Goal: Task Accomplishment & Management: Use online tool/utility

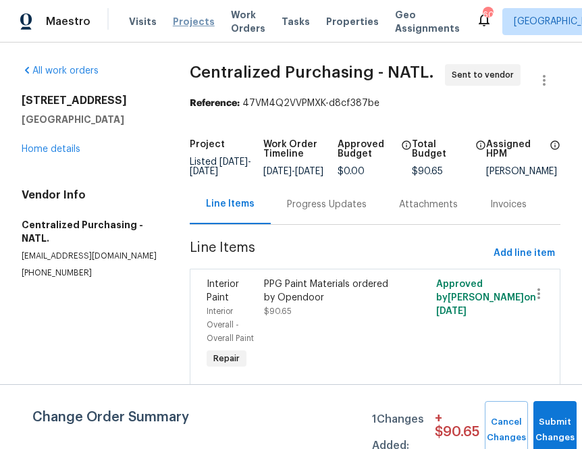
click at [180, 19] on span "Projects" at bounding box center [194, 22] width 42 height 14
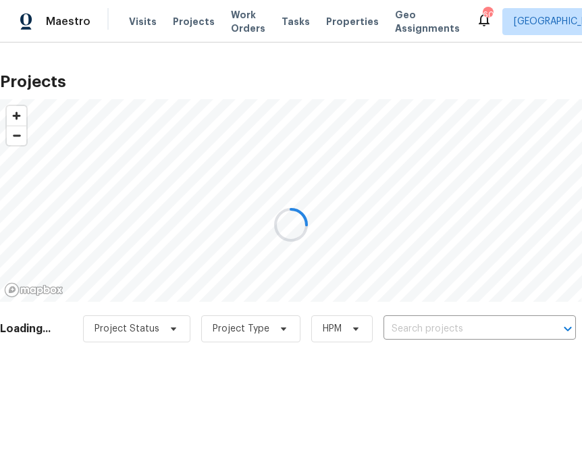
click at [414, 326] on div at bounding box center [291, 224] width 582 height 449
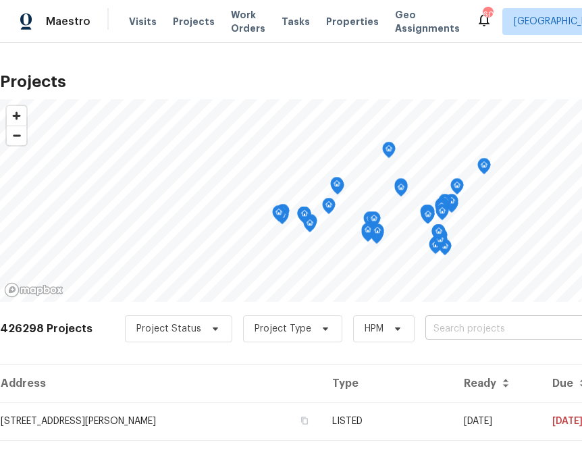
click at [429, 323] on input "text" at bounding box center [502, 329] width 155 height 21
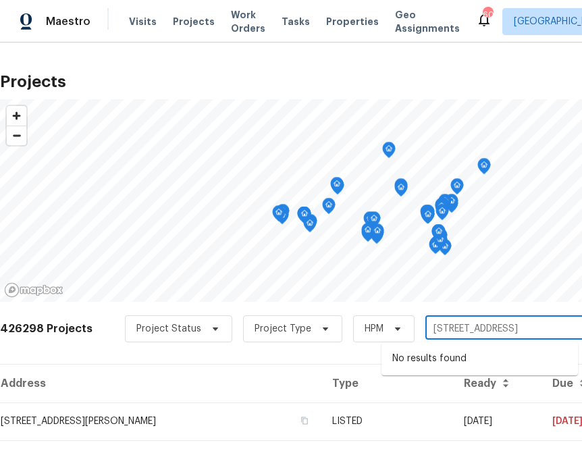
click at [435, 321] on input "[STREET_ADDRESS]" at bounding box center [502, 329] width 155 height 21
type input "[STREET_ADDRESS]"
click at [468, 357] on li "[STREET_ADDRESS]" at bounding box center [479, 359] width 196 height 22
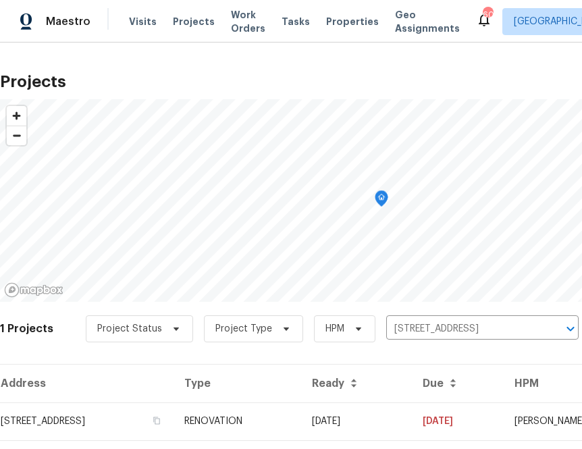
scroll to position [34, 0]
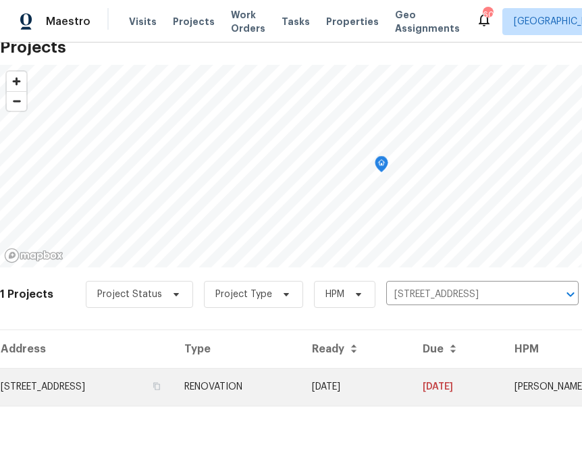
click at [131, 386] on td "[STREET_ADDRESS]" at bounding box center [86, 387] width 173 height 38
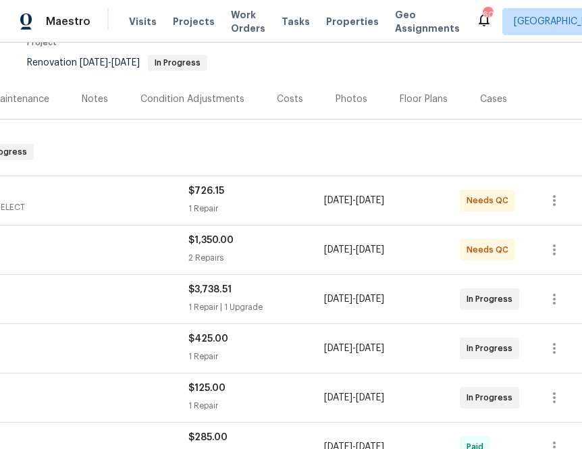
scroll to position [126, 0]
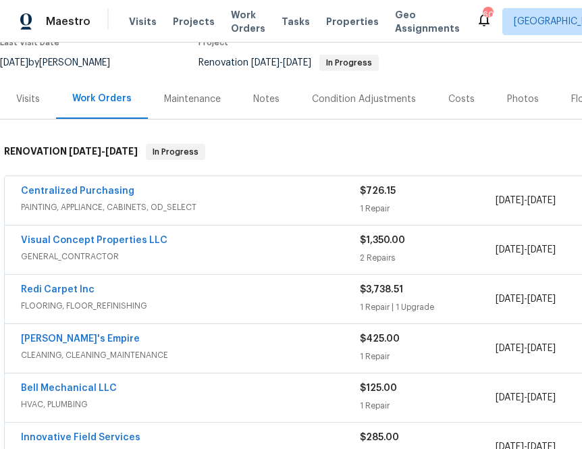
click at [90, 184] on span "Centralized Purchasing" at bounding box center [77, 191] width 113 height 14
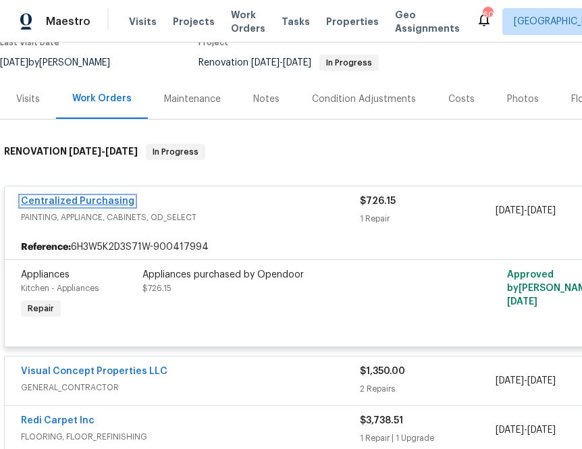
click at [80, 201] on link "Centralized Purchasing" at bounding box center [77, 200] width 113 height 9
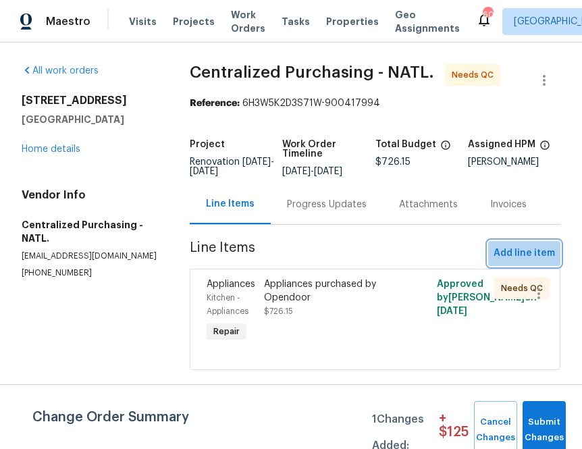
click at [544, 258] on span "Add line item" at bounding box center [523, 253] width 61 height 17
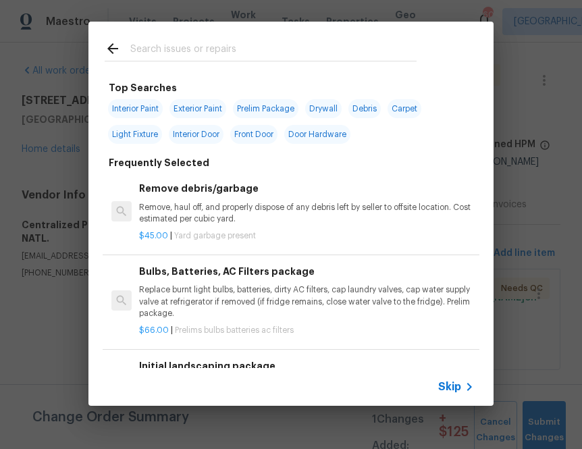
click at [359, 51] on input "text" at bounding box center [273, 51] width 286 height 20
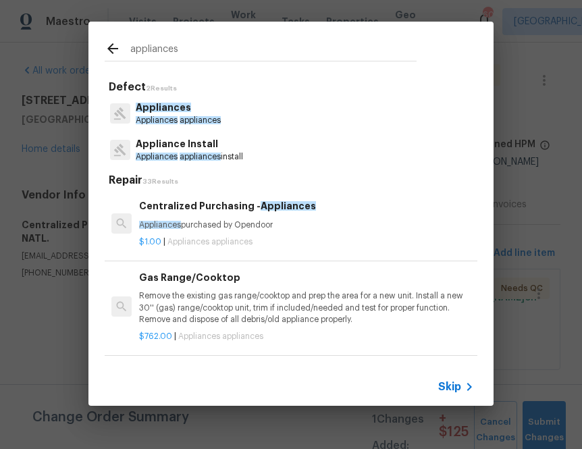
type input "appliances"
click at [182, 115] on p "Appliances appliances" at bounding box center [178, 120] width 85 height 11
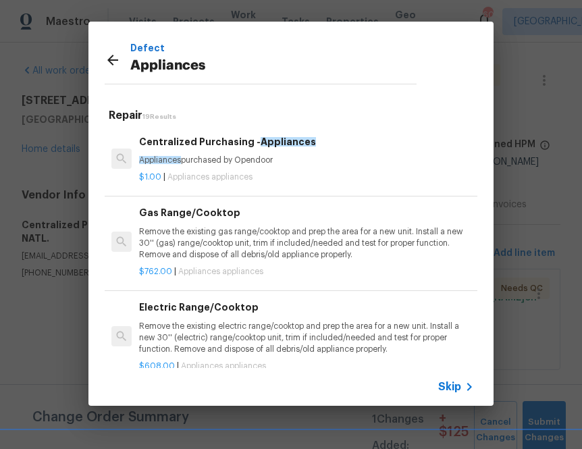
click at [185, 133] on div "Centralized Purchasing - Appliances Appliances purchased by Opendoor $1.00 | Ap…" at bounding box center [306, 158] width 339 height 53
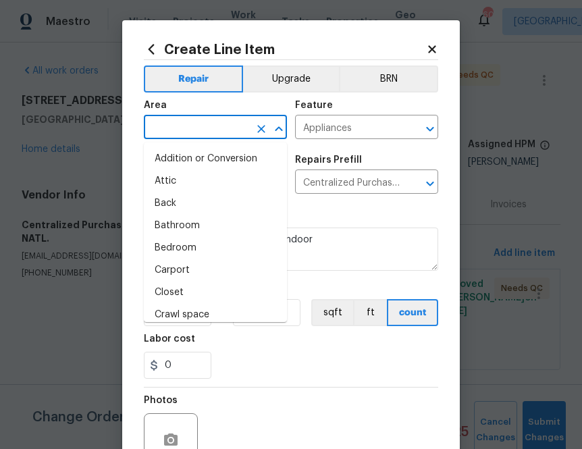
click at [206, 124] on input "text" at bounding box center [196, 128] width 105 height 21
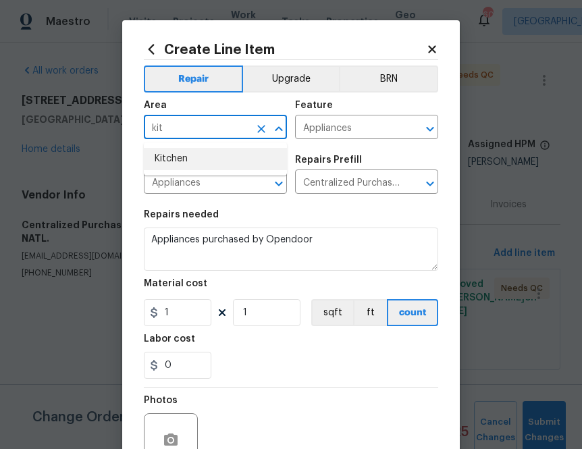
click at [194, 157] on li "Kitchen" at bounding box center [215, 159] width 143 height 22
type input "Kitchen"
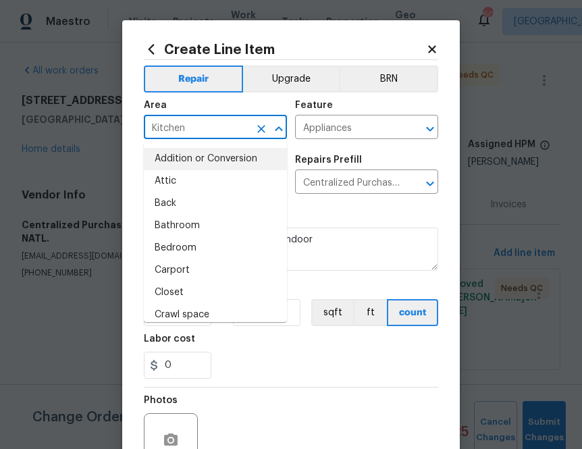
click at [355, 213] on div "Repairs needed" at bounding box center [291, 219] width 294 height 18
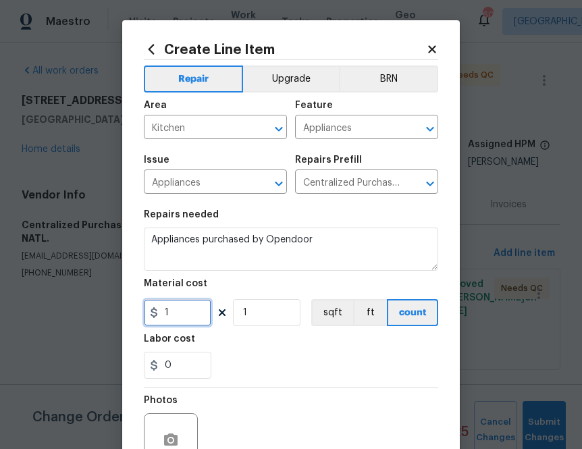
click at [183, 317] on input "1" at bounding box center [178, 312] width 68 height 27
paste input "025.54"
type input "1025.54"
click at [232, 346] on div "Labor cost" at bounding box center [291, 343] width 294 height 18
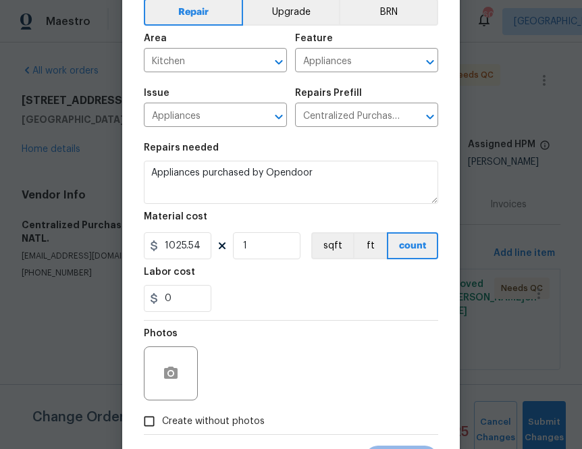
scroll to position [133, 0]
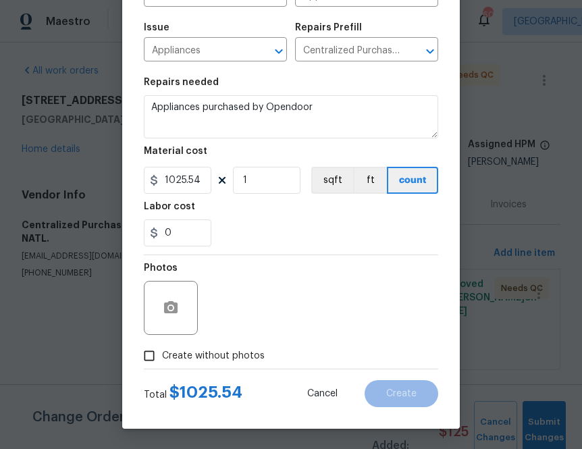
click at [223, 354] on span "Create without photos" at bounding box center [213, 356] width 103 height 14
click at [162, 354] on input "Create without photos" at bounding box center [149, 356] width 26 height 26
checkbox input "true"
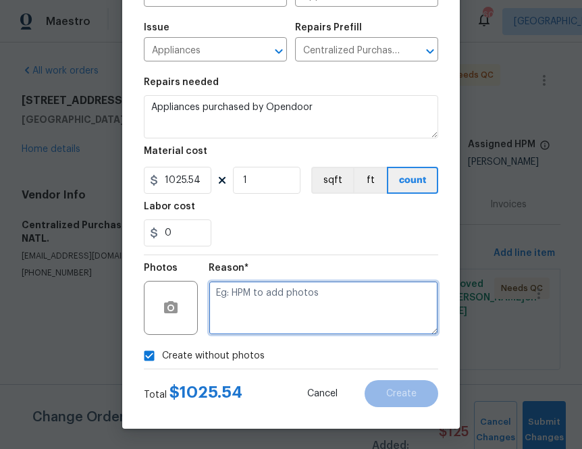
click at [291, 294] on textarea at bounding box center [324, 308] width 230 height 54
type textarea "na"
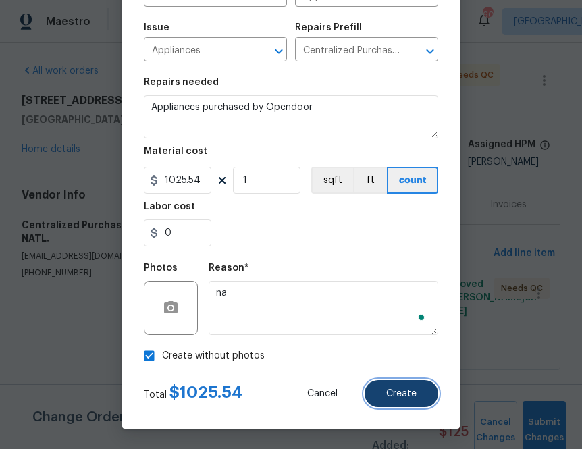
click at [411, 396] on span "Create" at bounding box center [401, 394] width 30 height 10
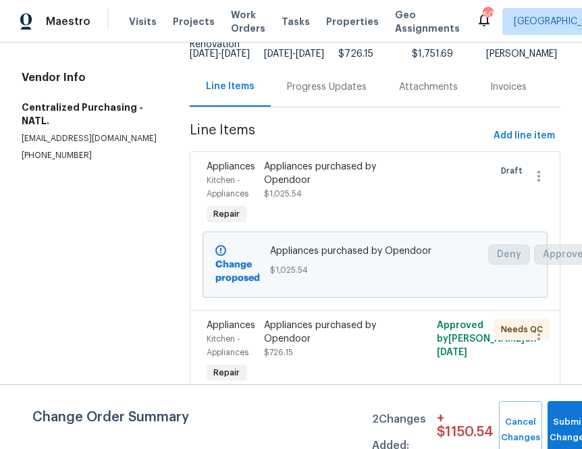
scroll to position [0, 0]
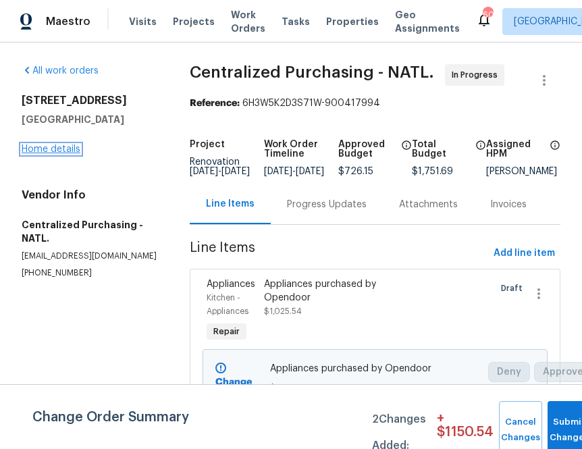
click at [70, 150] on link "Home details" at bounding box center [51, 148] width 59 height 9
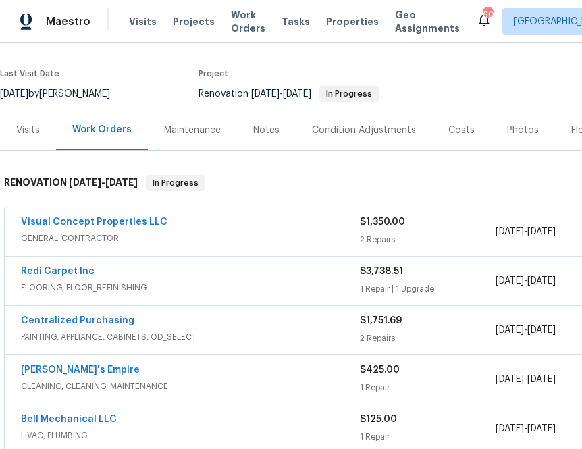
scroll to position [119, 0]
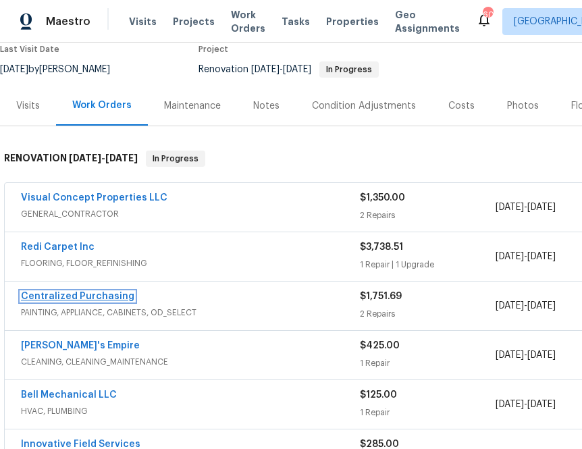
click at [72, 296] on link "Centralized Purchasing" at bounding box center [77, 296] width 113 height 9
